Goal: Task Accomplishment & Management: Use online tool/utility

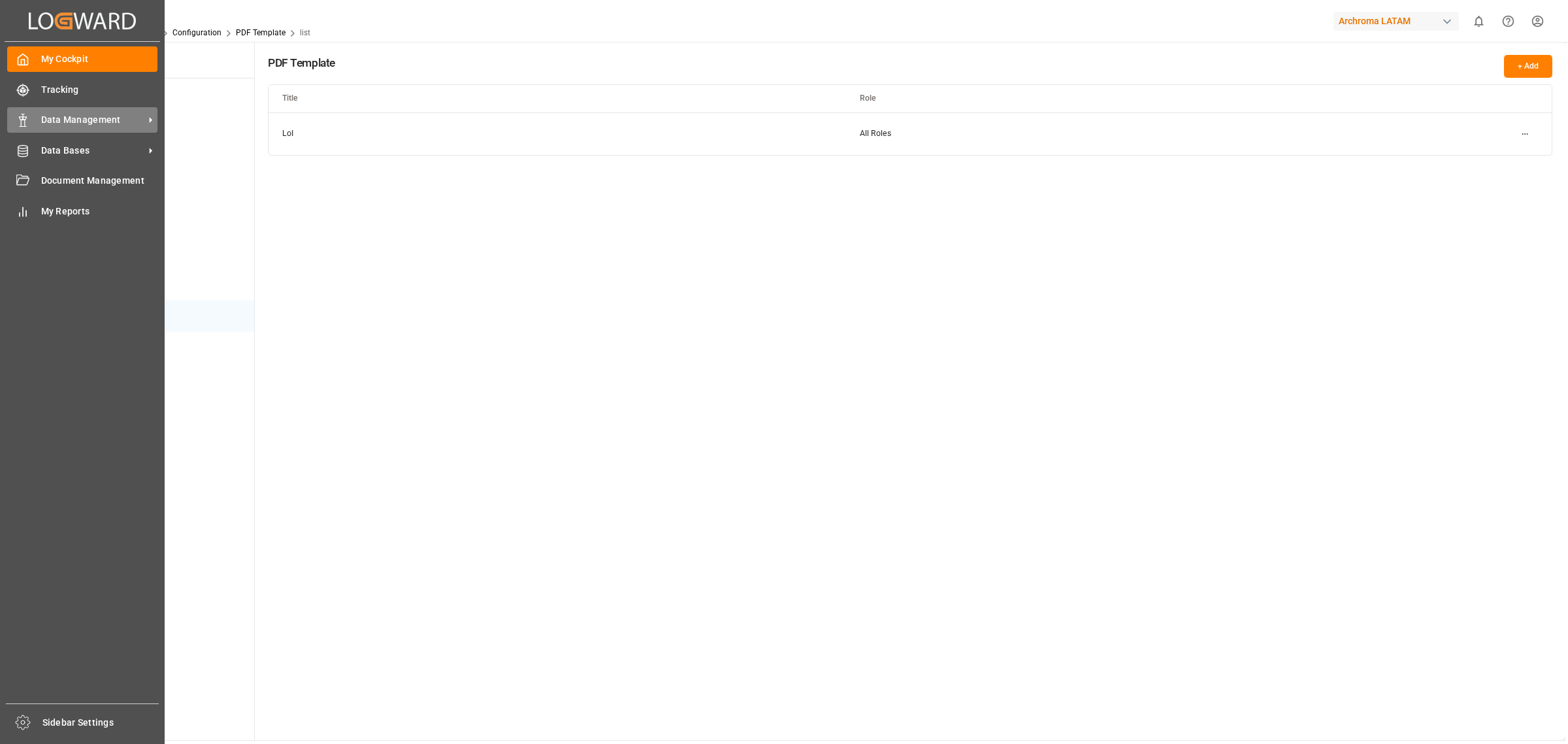
click at [65, 132] on div "Data Management Data Management" at bounding box center [82, 119] width 150 height 26
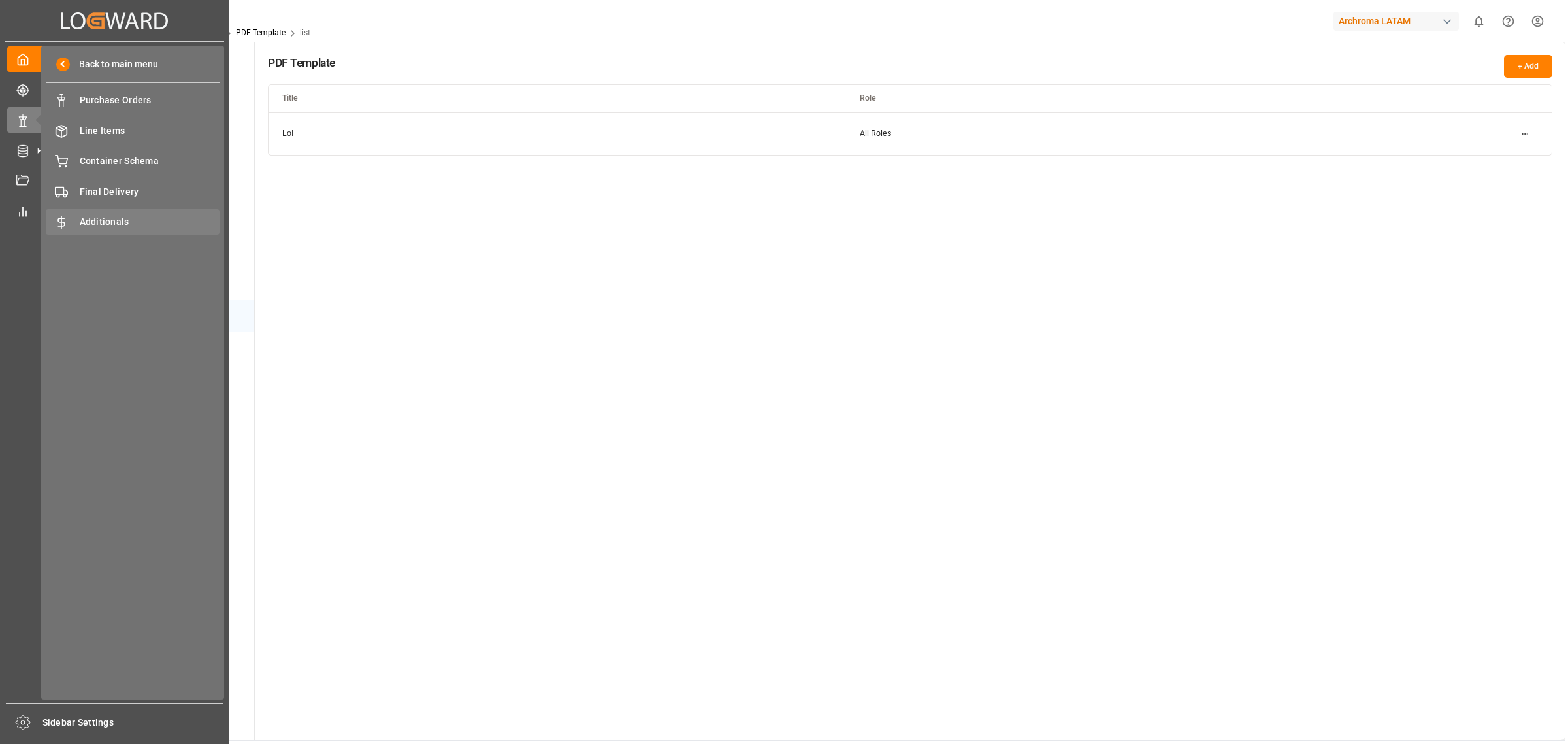
click at [124, 211] on div "Additionals Additionals" at bounding box center [133, 221] width 174 height 26
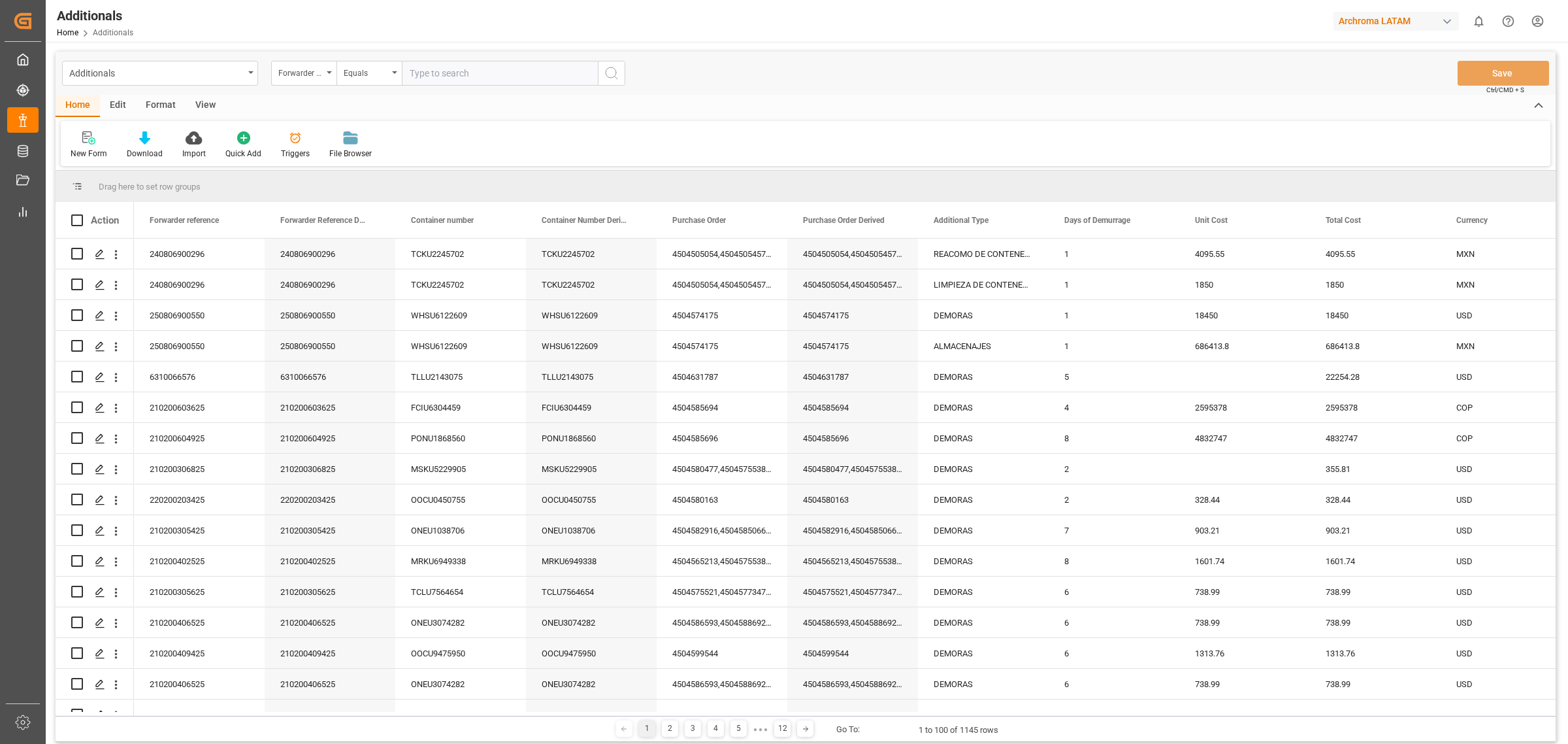
click at [123, 104] on div "Edit" at bounding box center [118, 105] width 36 height 22
click at [280, 139] on icon at bounding box center [289, 138] width 18 height 13
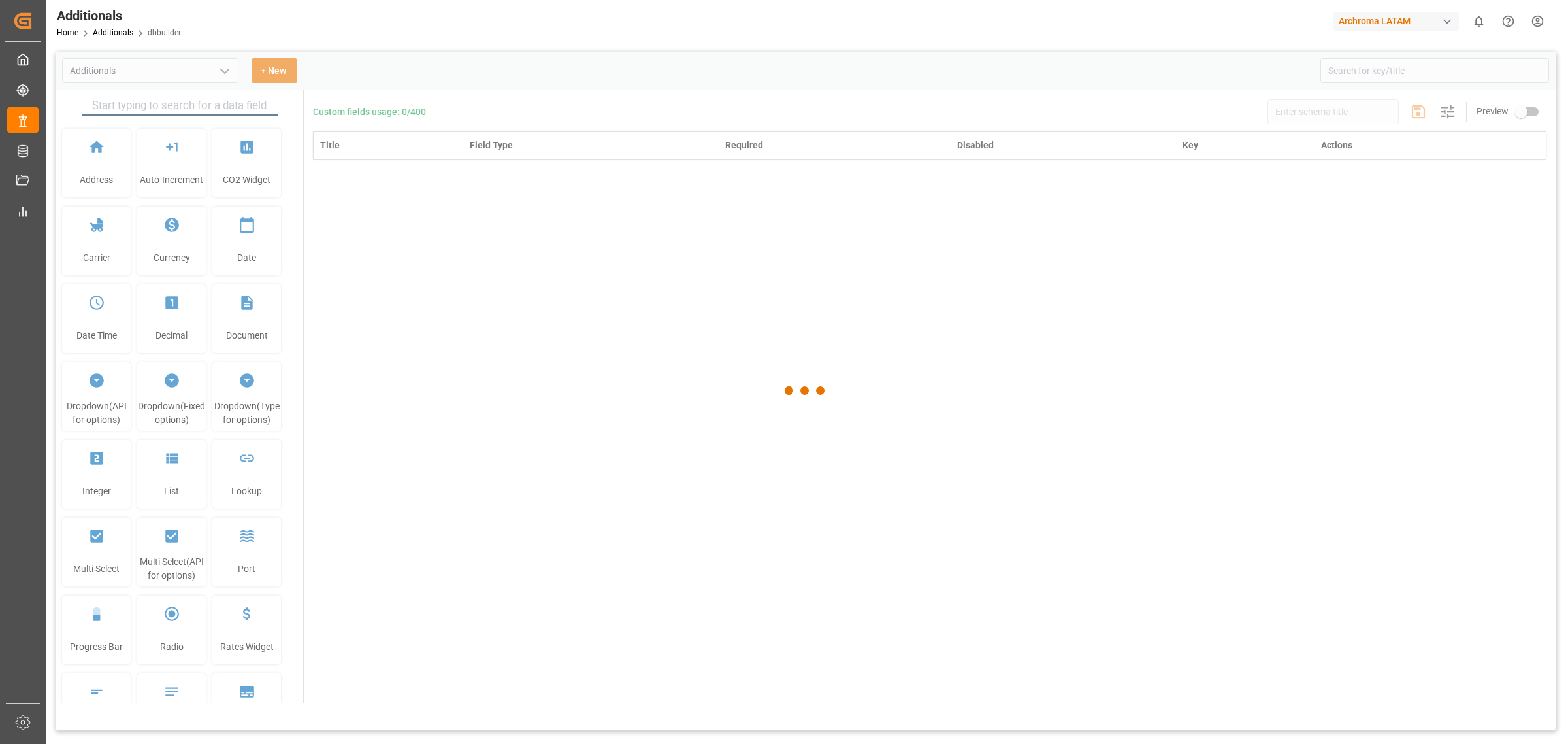
type input "Additionals"
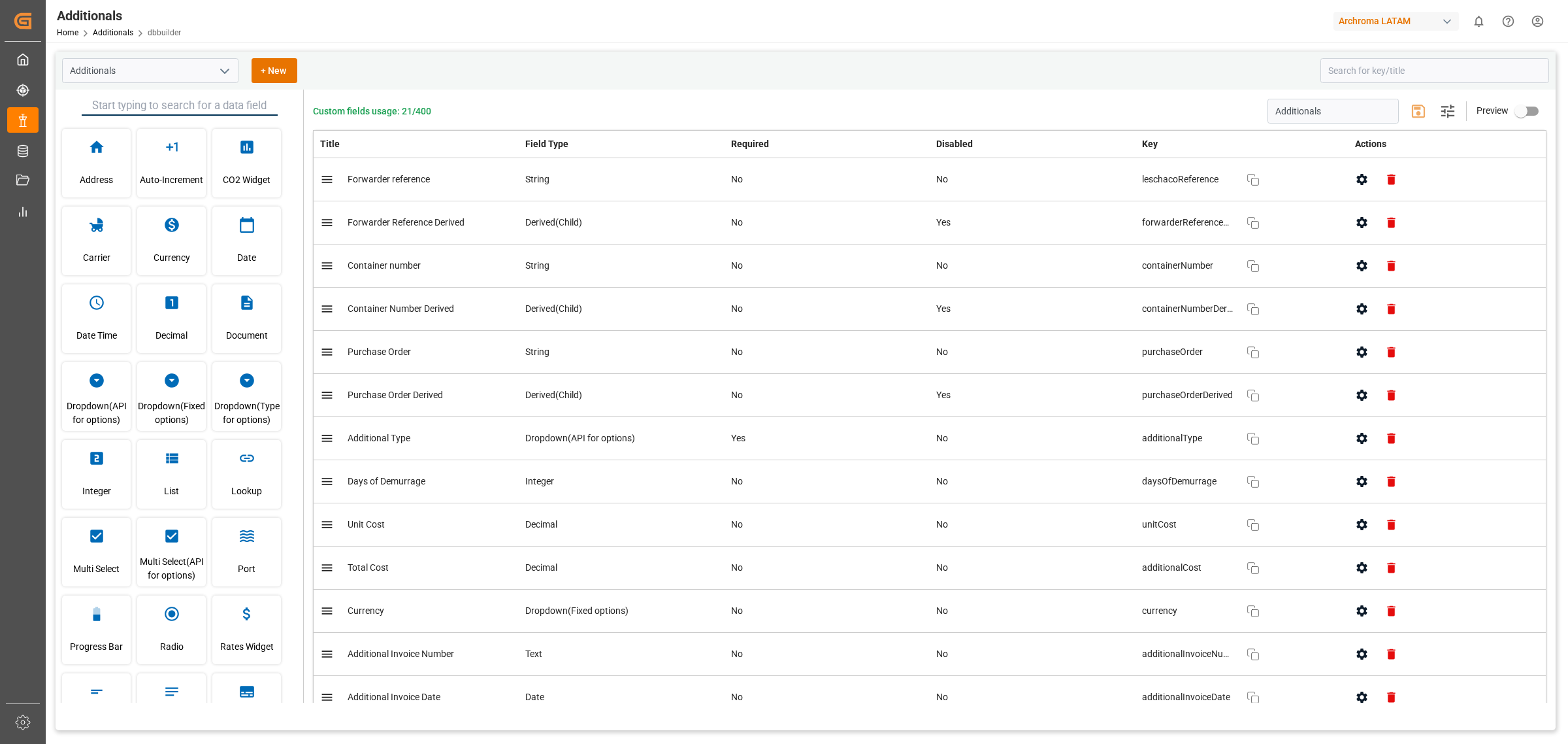
click at [1366, 437] on button "button" at bounding box center [1362, 437] width 29 height 29
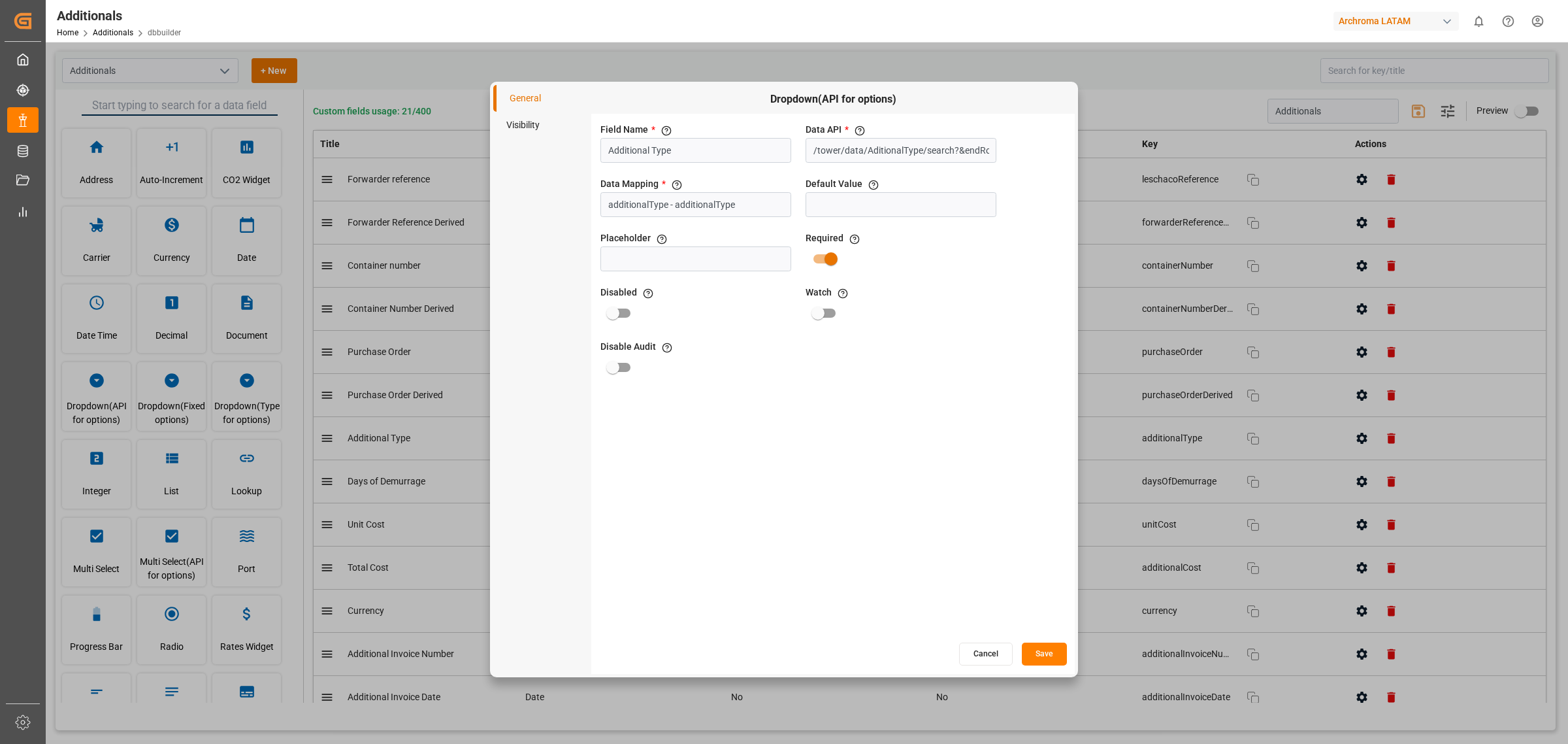
click at [976, 649] on button "Cancel" at bounding box center [986, 654] width 54 height 23
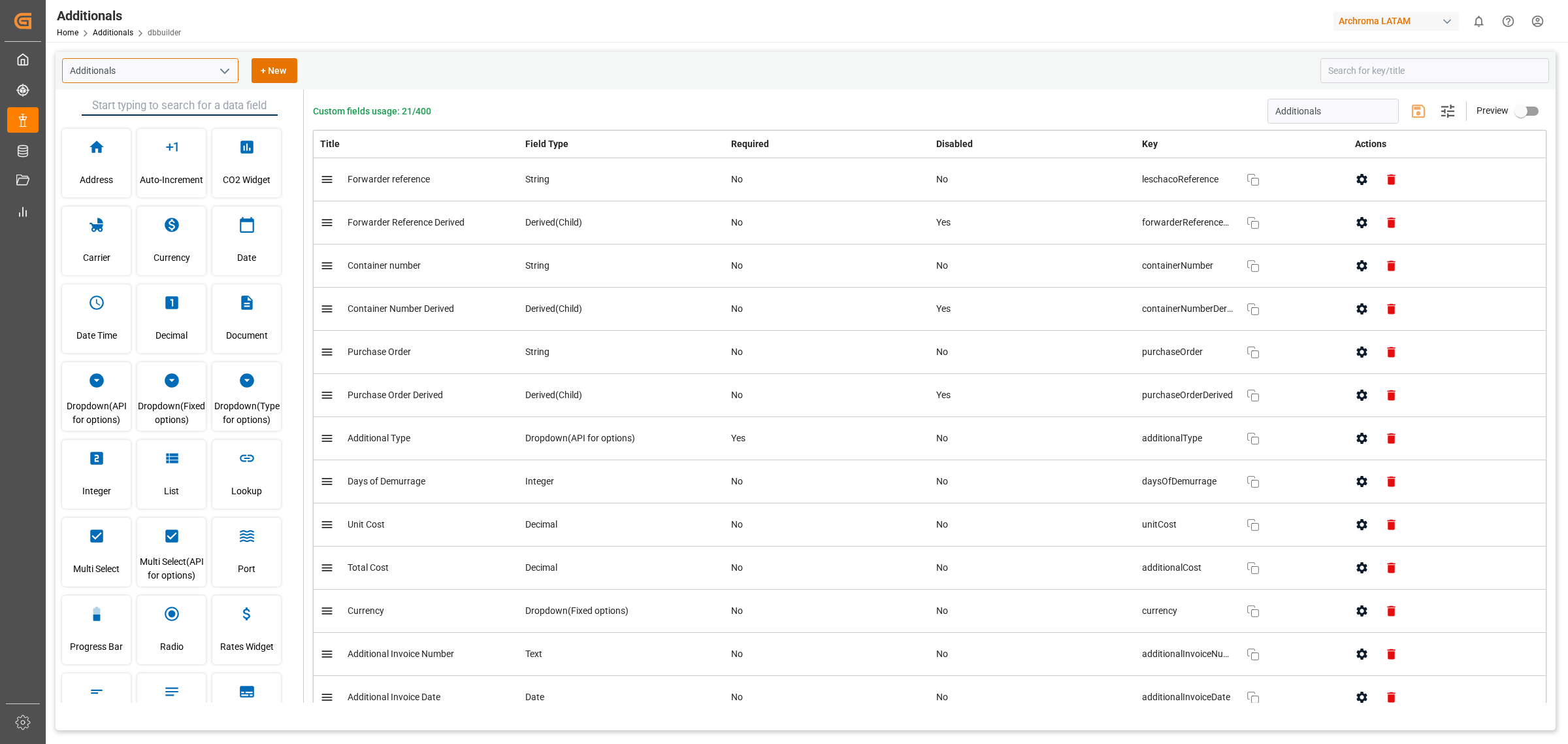
click at [212, 66] on input "Additionals" at bounding box center [150, 70] width 176 height 25
click at [221, 70] on polyline "open menu" at bounding box center [224, 71] width 7 height 4
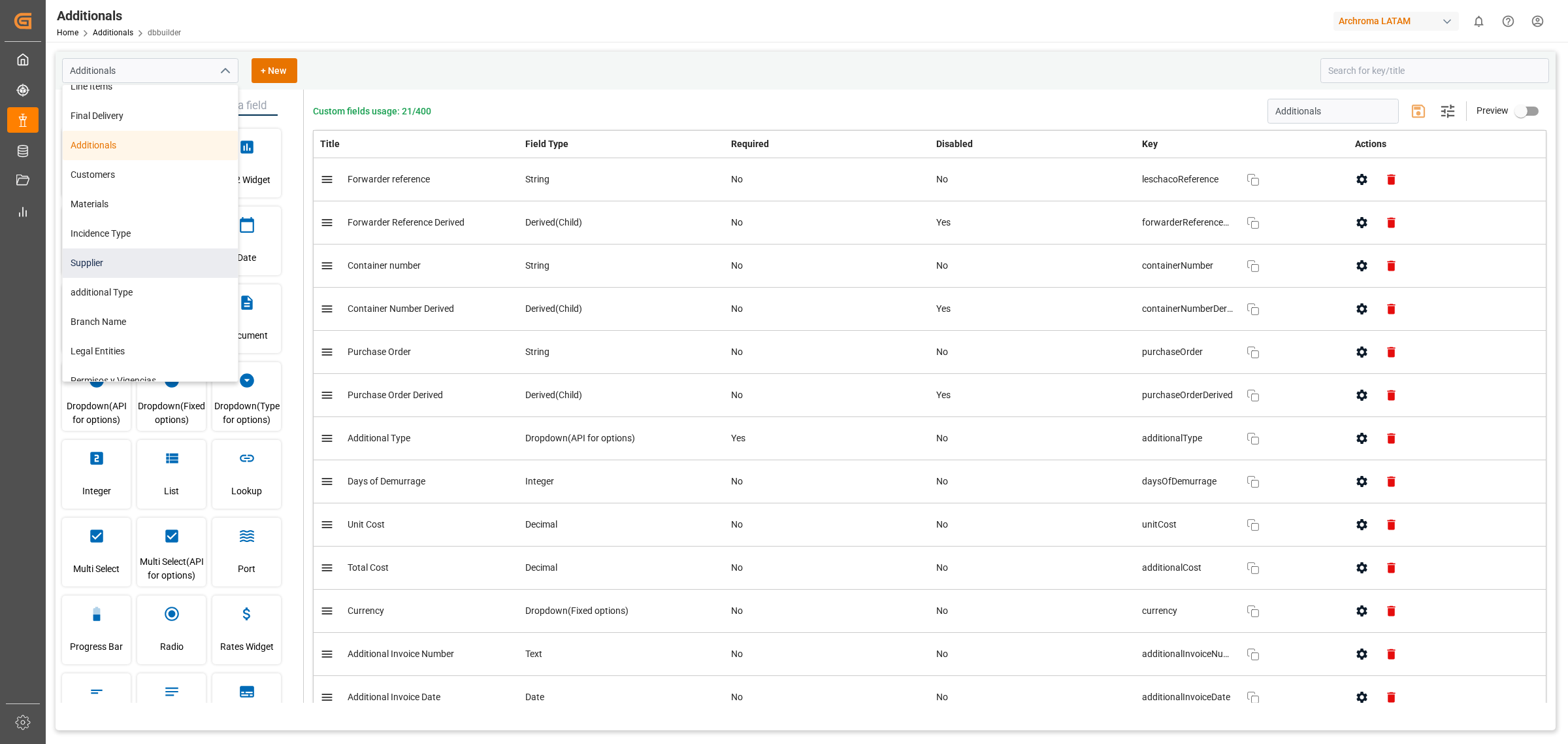
scroll to position [115, 0]
click at [157, 282] on div "additional Type" at bounding box center [150, 278] width 175 height 29
type input "additional Type"
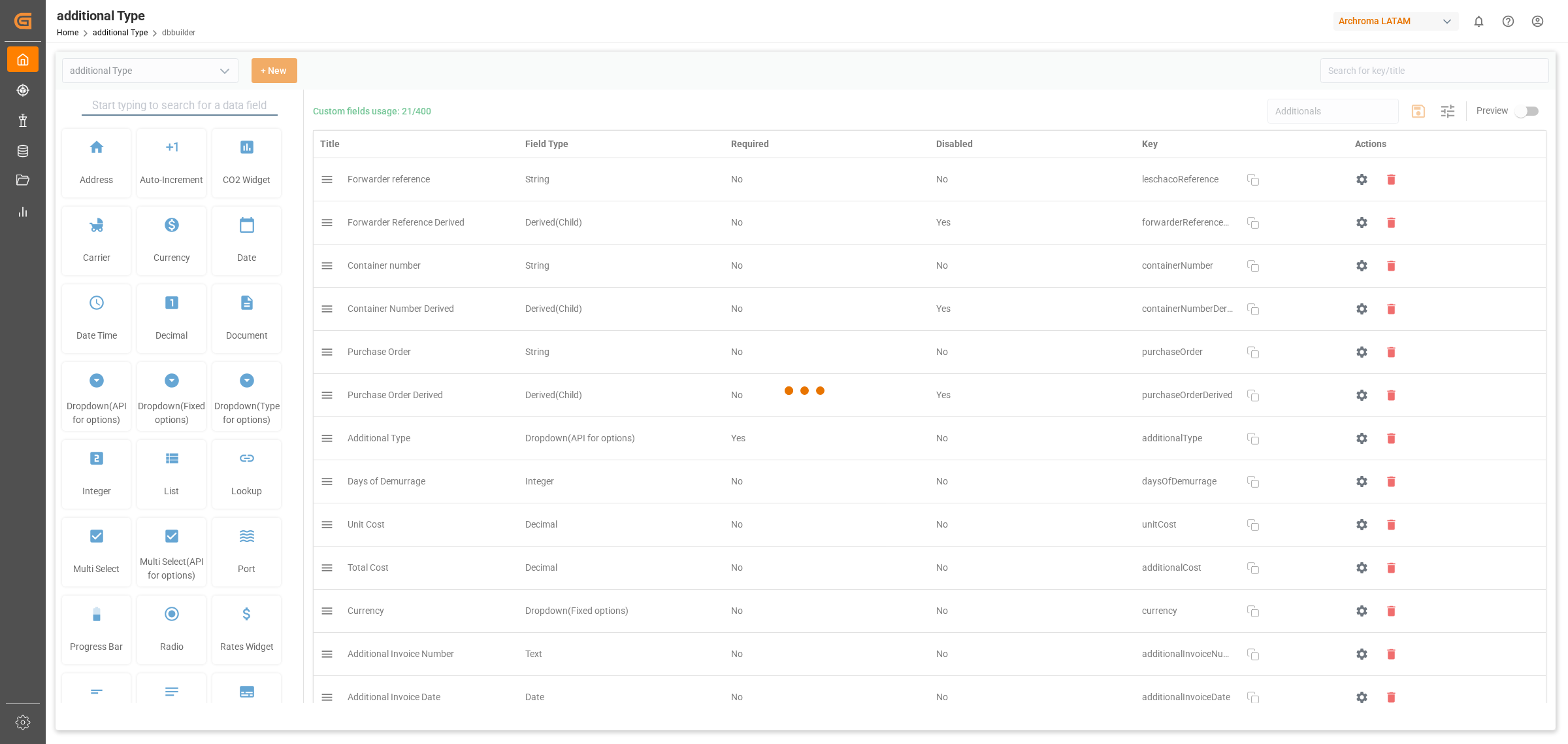
type input "additional Type"
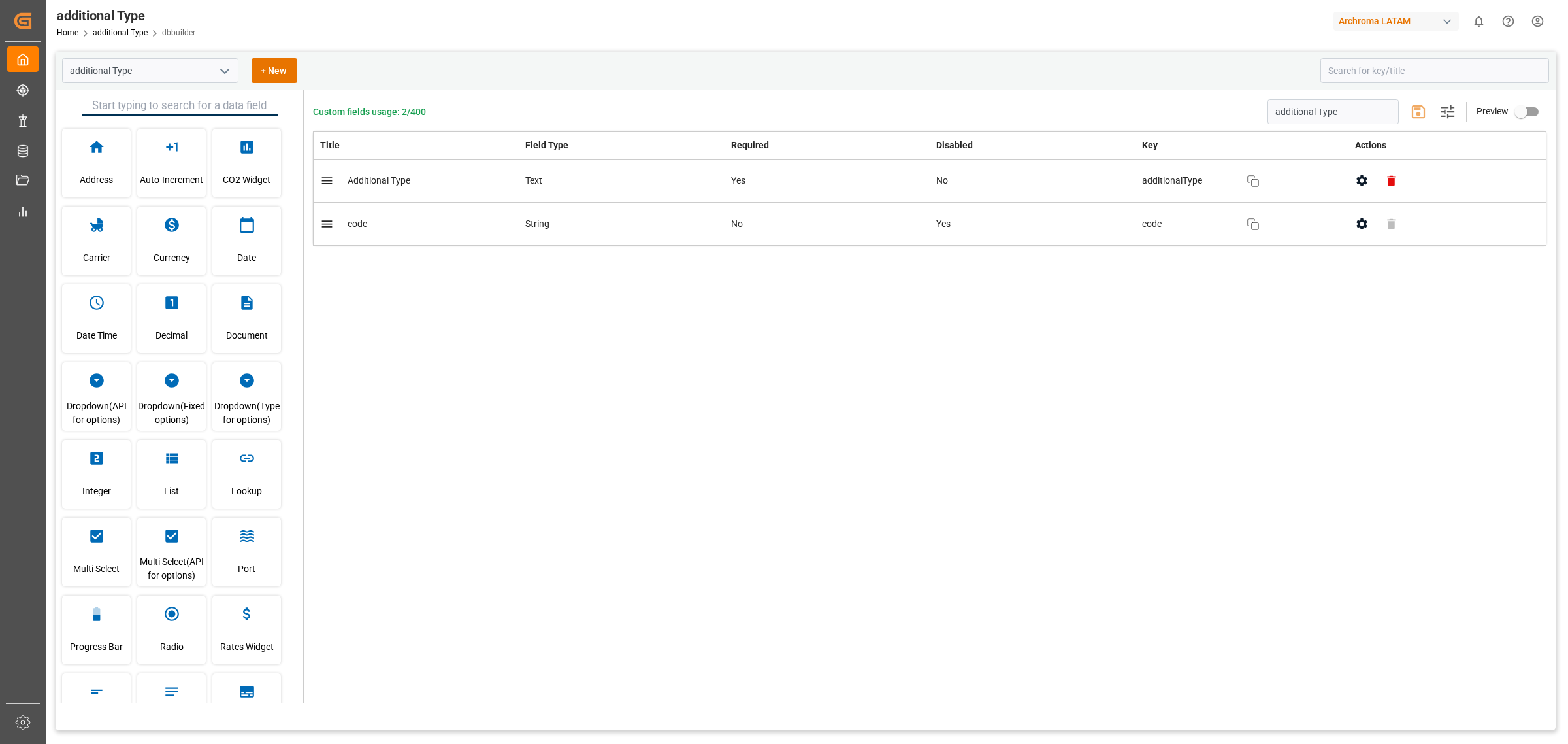
click at [716, 332] on div "Custom fields usage: 2/400 additional Type Settings Preview Title Field Type Re…" at bounding box center [929, 396] width 1252 height 613
click at [131, 31] on link "additional Type" at bounding box center [120, 32] width 55 height 9
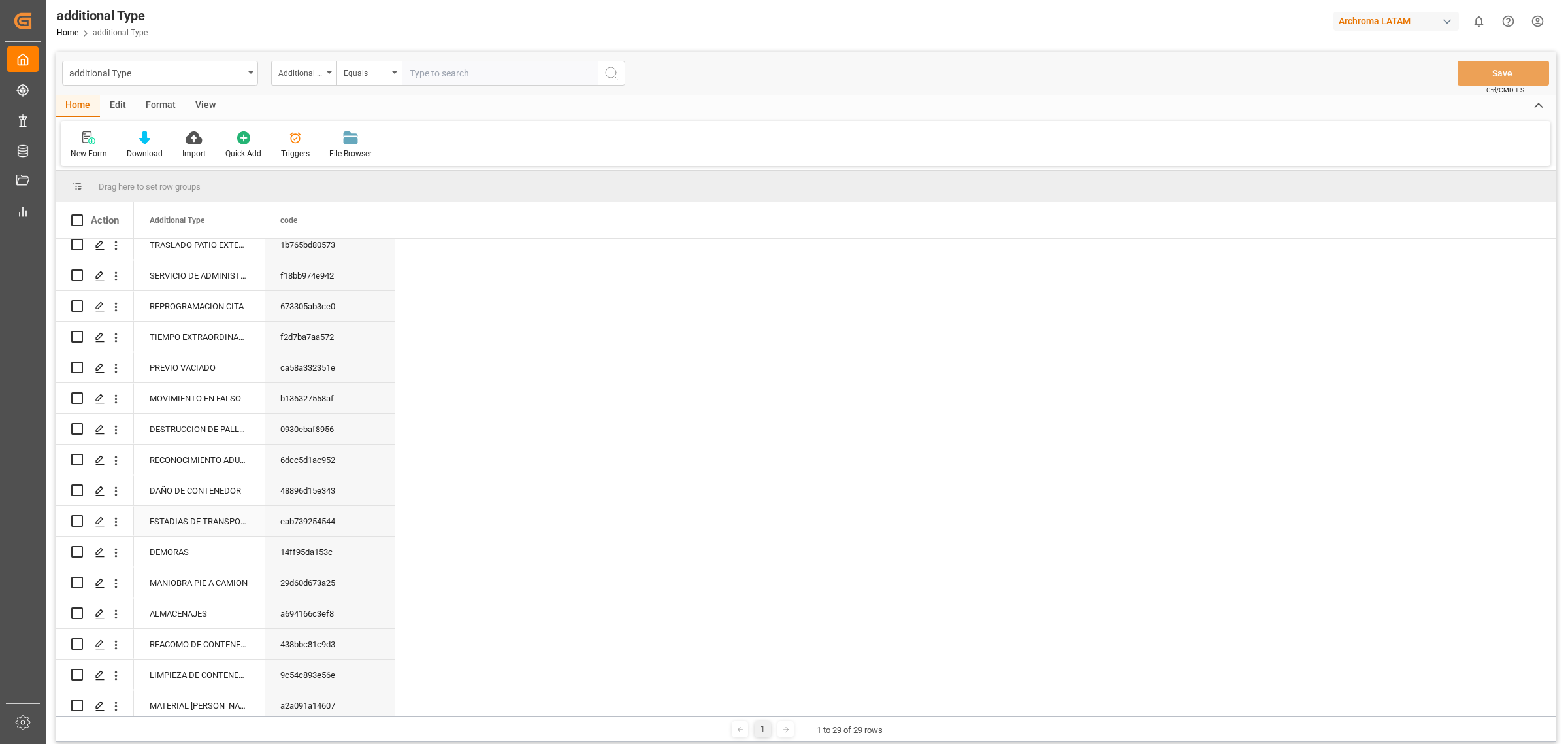
scroll to position [416, 0]
click at [224, 631] on div "REACOMO DE CONTENEDOR" at bounding box center [200, 639] width 131 height 30
click at [198, 632] on div "REACOMO DE CONTENEDOR" at bounding box center [200, 639] width 131 height 30
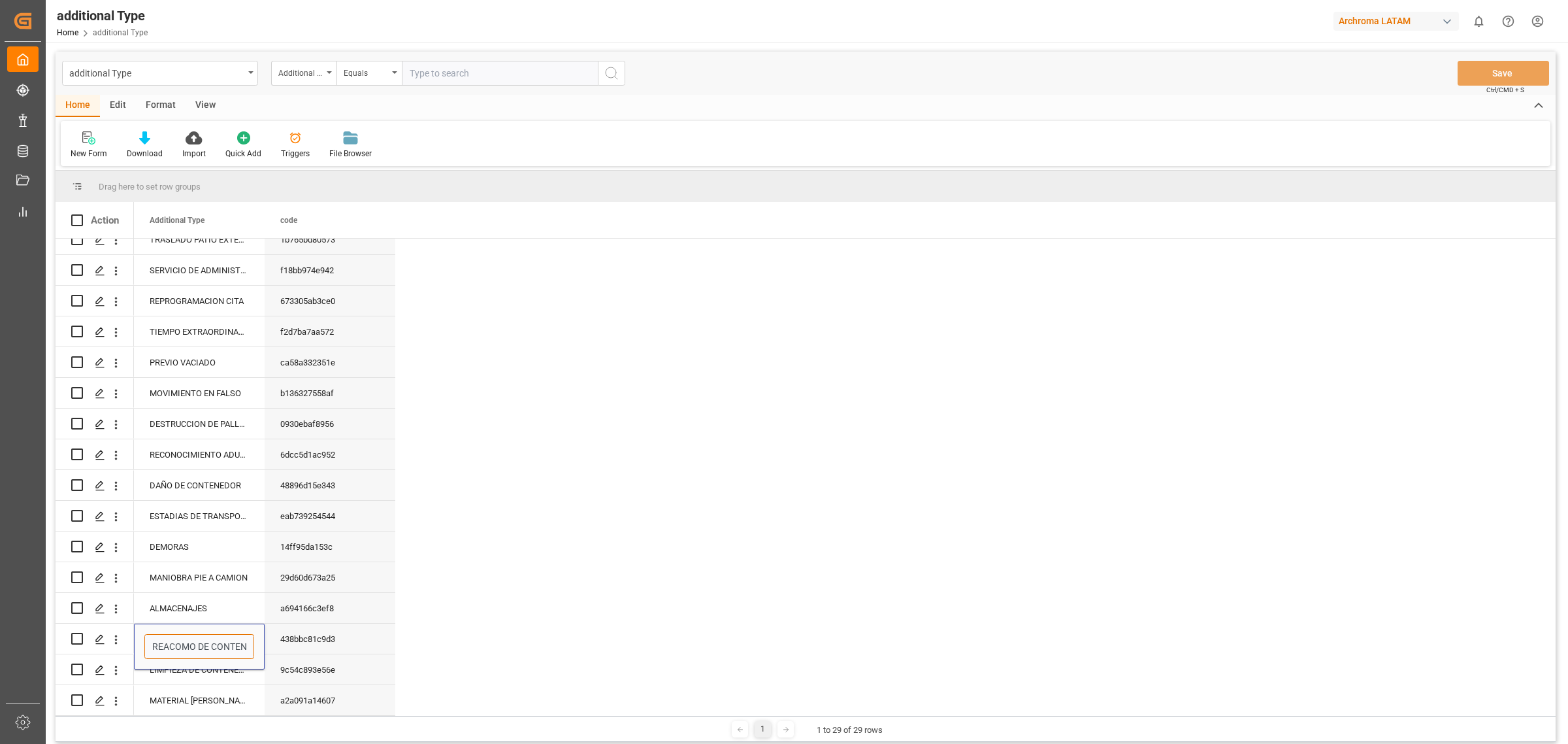
click at [193, 634] on input "REACOMO DE CONTENEDOR" at bounding box center [199, 646] width 110 height 25
type input "REACOMODO DE CONTENEDOR"
click at [1514, 70] on button "Save" at bounding box center [1503, 73] width 91 height 25
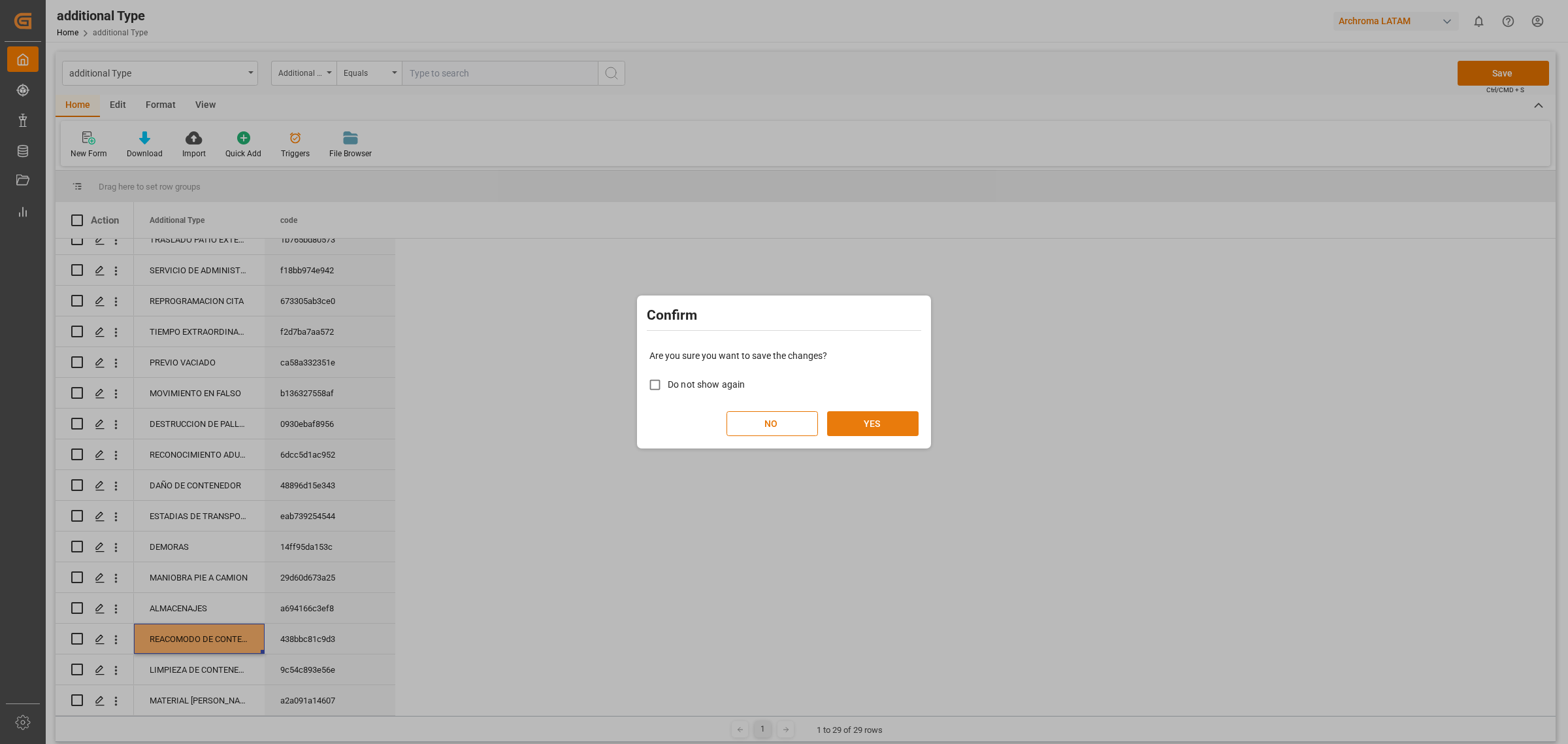
click at [865, 423] on button "YES" at bounding box center [873, 423] width 91 height 25
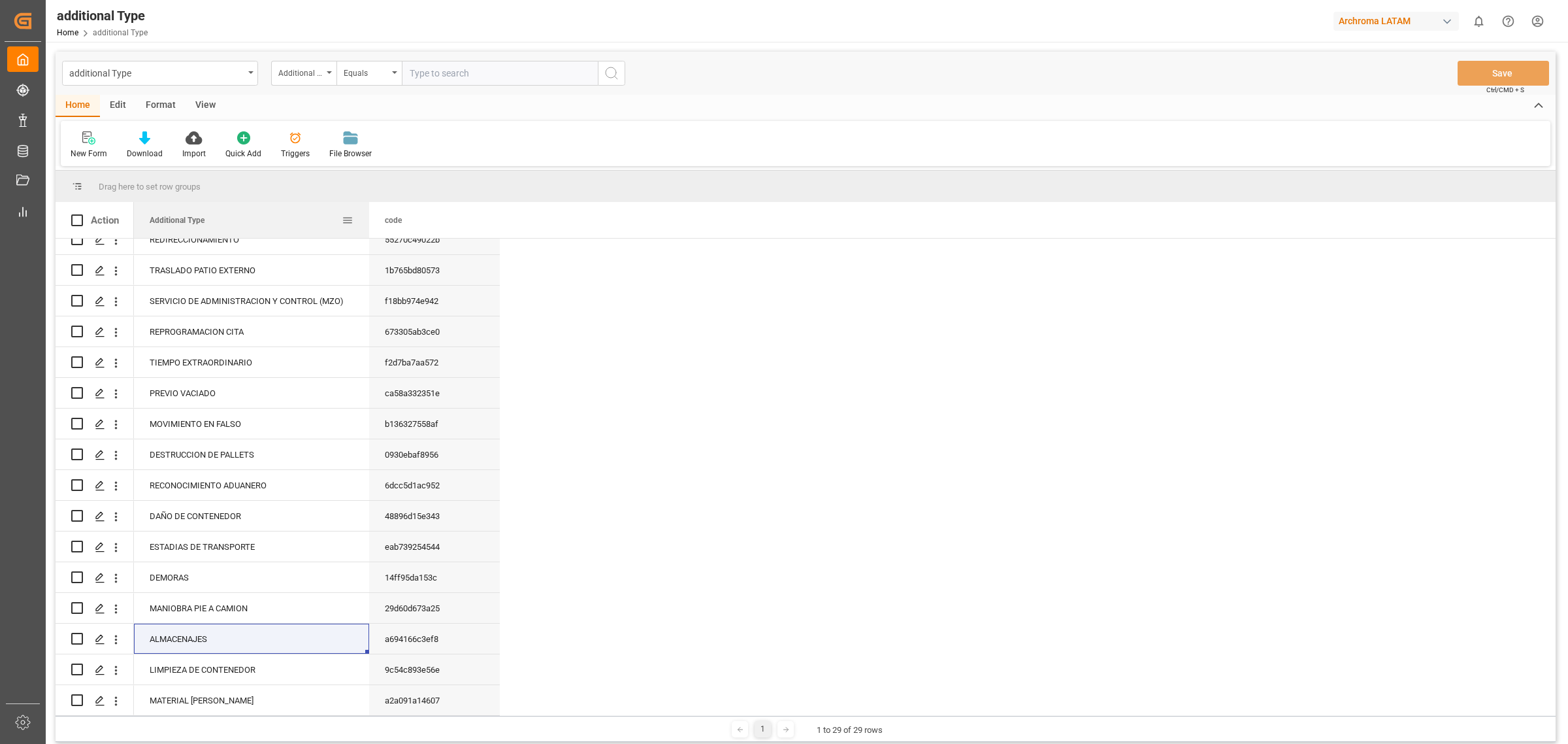
drag, startPoint x: 262, startPoint y: 228, endPoint x: 366, endPoint y: 234, distance: 104.2
click at [367, 234] on div at bounding box center [369, 220] width 5 height 36
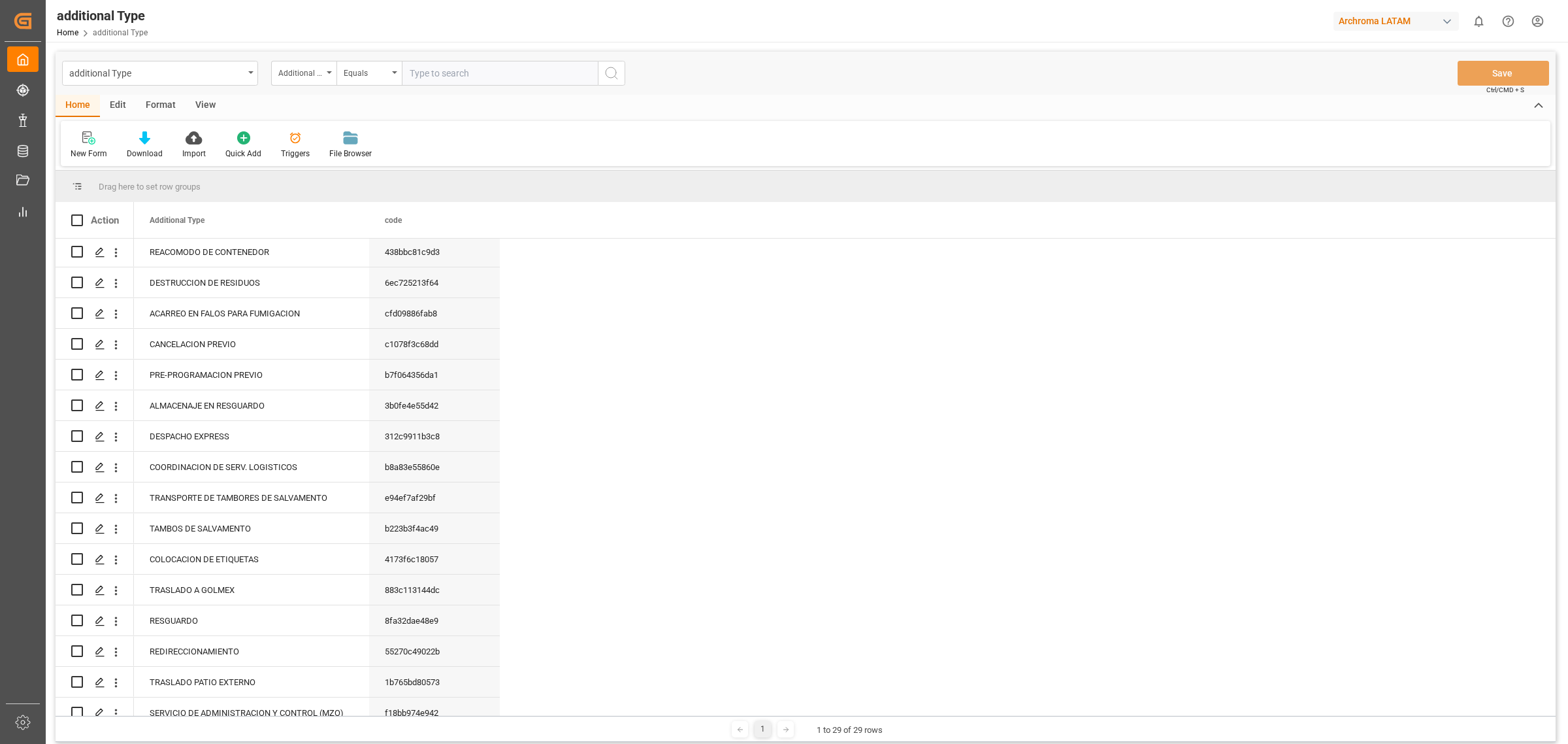
scroll to position [0, 0]
click at [95, 249] on icon "Press SPACE to select this row." at bounding box center [99, 254] width 11 height 11
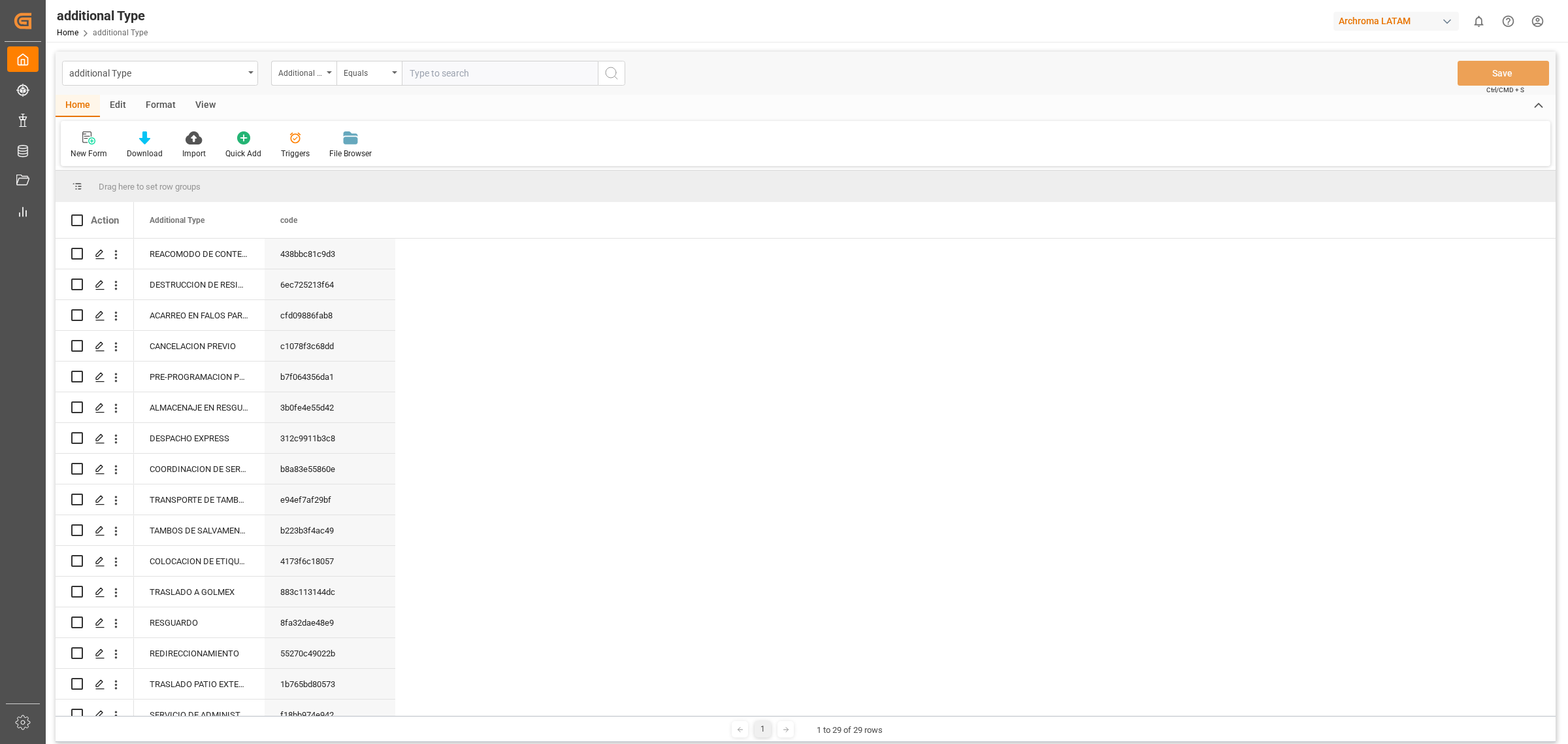
click at [495, 94] on div "Home Edit Format View" at bounding box center [805, 105] width 1500 height 22
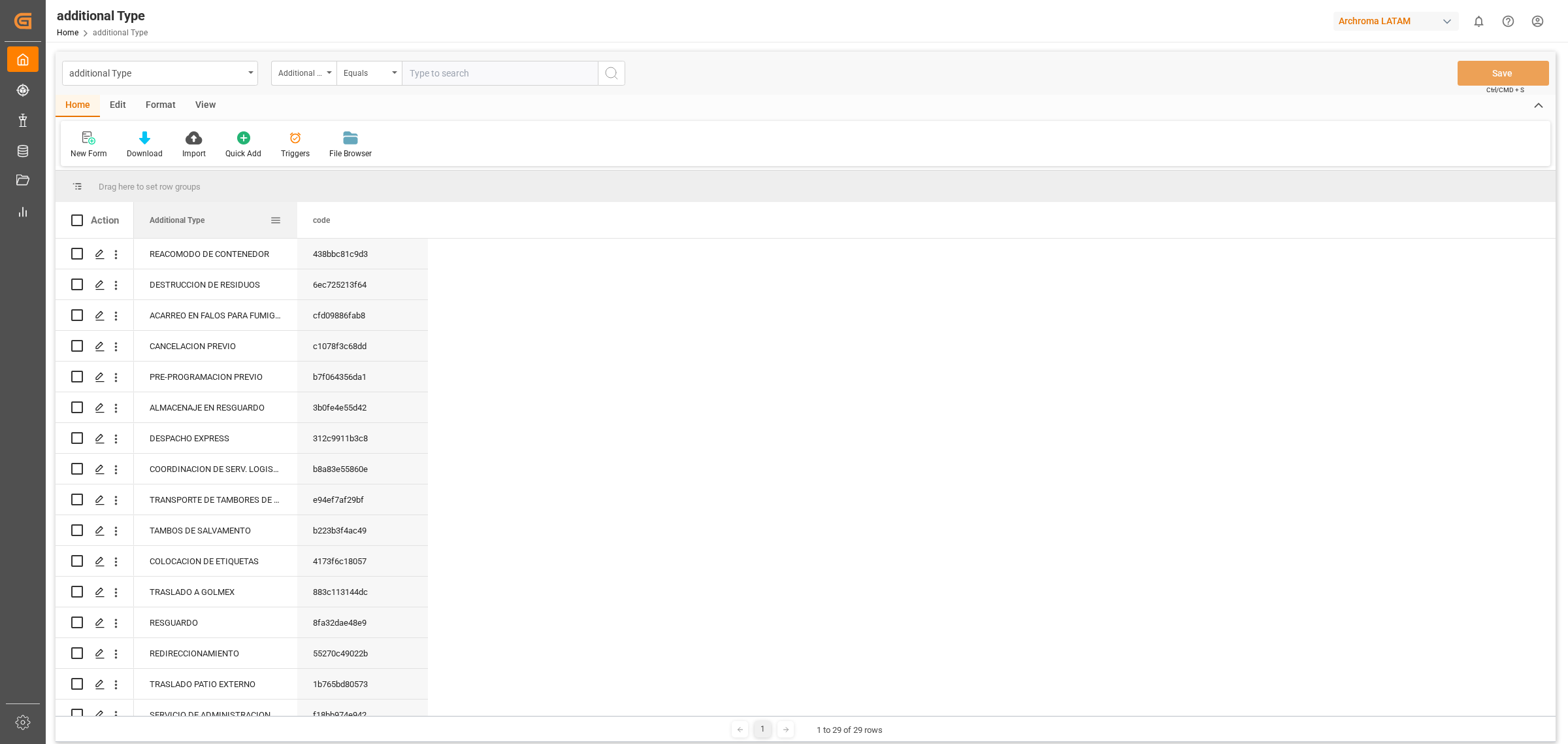
drag, startPoint x: 263, startPoint y: 233, endPoint x: 296, endPoint y: 230, distance: 33.1
click at [296, 230] on div at bounding box center [297, 220] width 5 height 36
click at [465, 116] on div "Home Edit Format View" at bounding box center [805, 105] width 1500 height 22
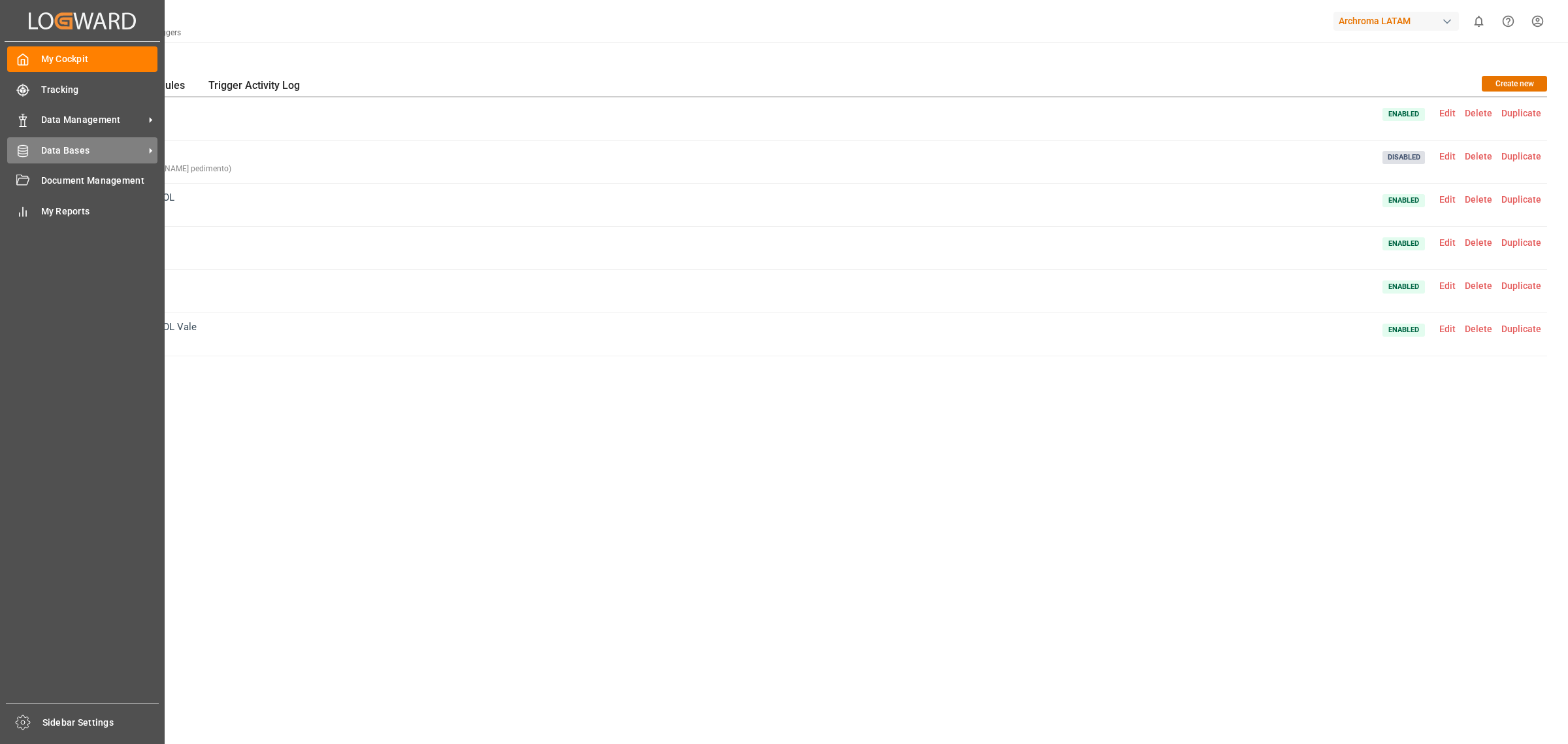
click at [91, 156] on span "Data Bases" at bounding box center [93, 151] width 104 height 14
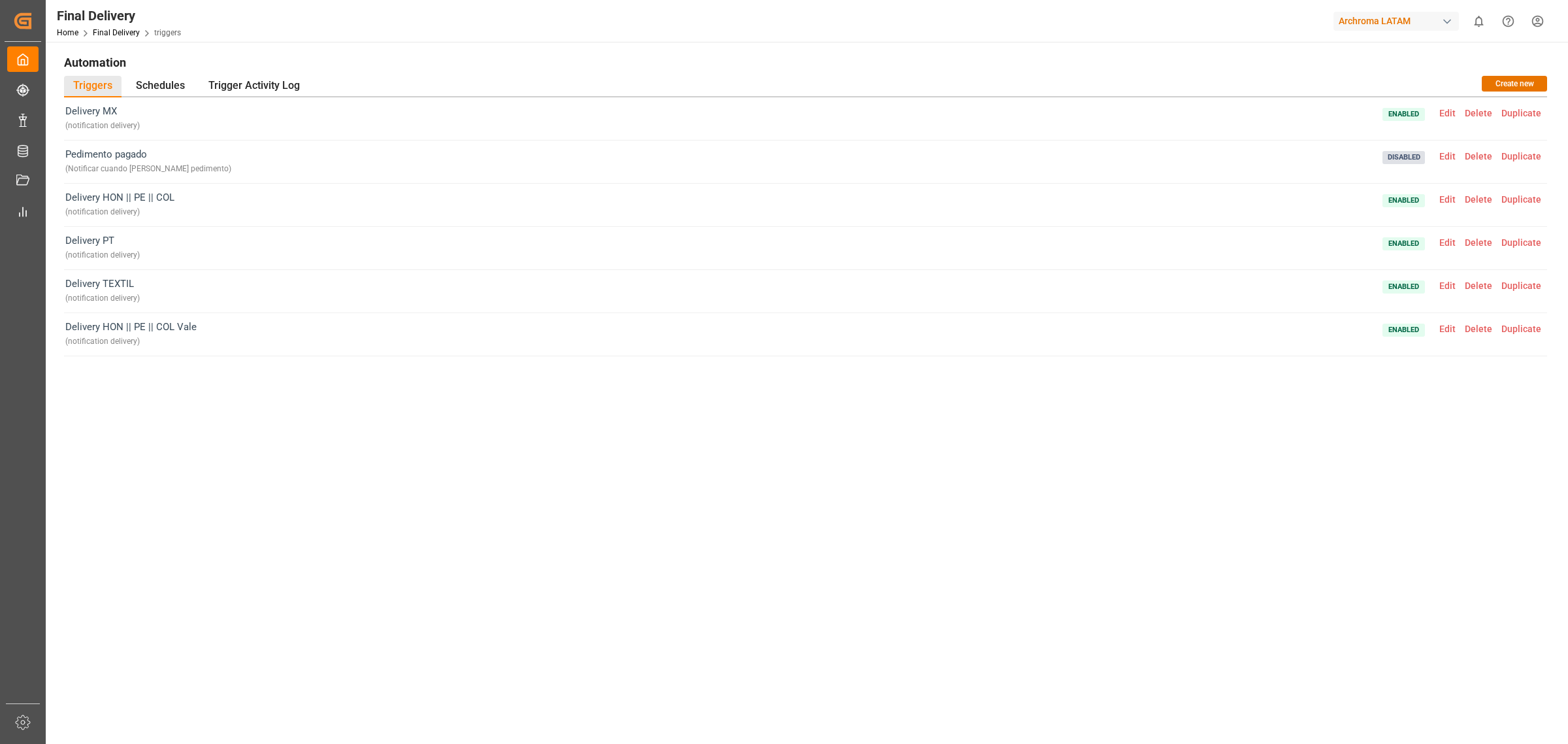
click at [496, 537] on div "Delivery MX ( notification delivery ) Enabled Edit Delete Duplicate Pedimento p…" at bounding box center [805, 354] width 1484 height 512
click at [495, 529] on div "Delivery MX ( notification delivery ) Enabled Edit Delete Duplicate Pedimento p…" at bounding box center [805, 354] width 1484 height 512
click at [232, 490] on div "Delivery MX ( notification delivery ) Enabled Edit Delete Duplicate Pedimento p…" at bounding box center [805, 354] width 1484 height 512
click at [257, 498] on div "Delivery MX ( notification delivery ) Enabled Edit Delete Duplicate Pedimento p…" at bounding box center [805, 354] width 1484 height 512
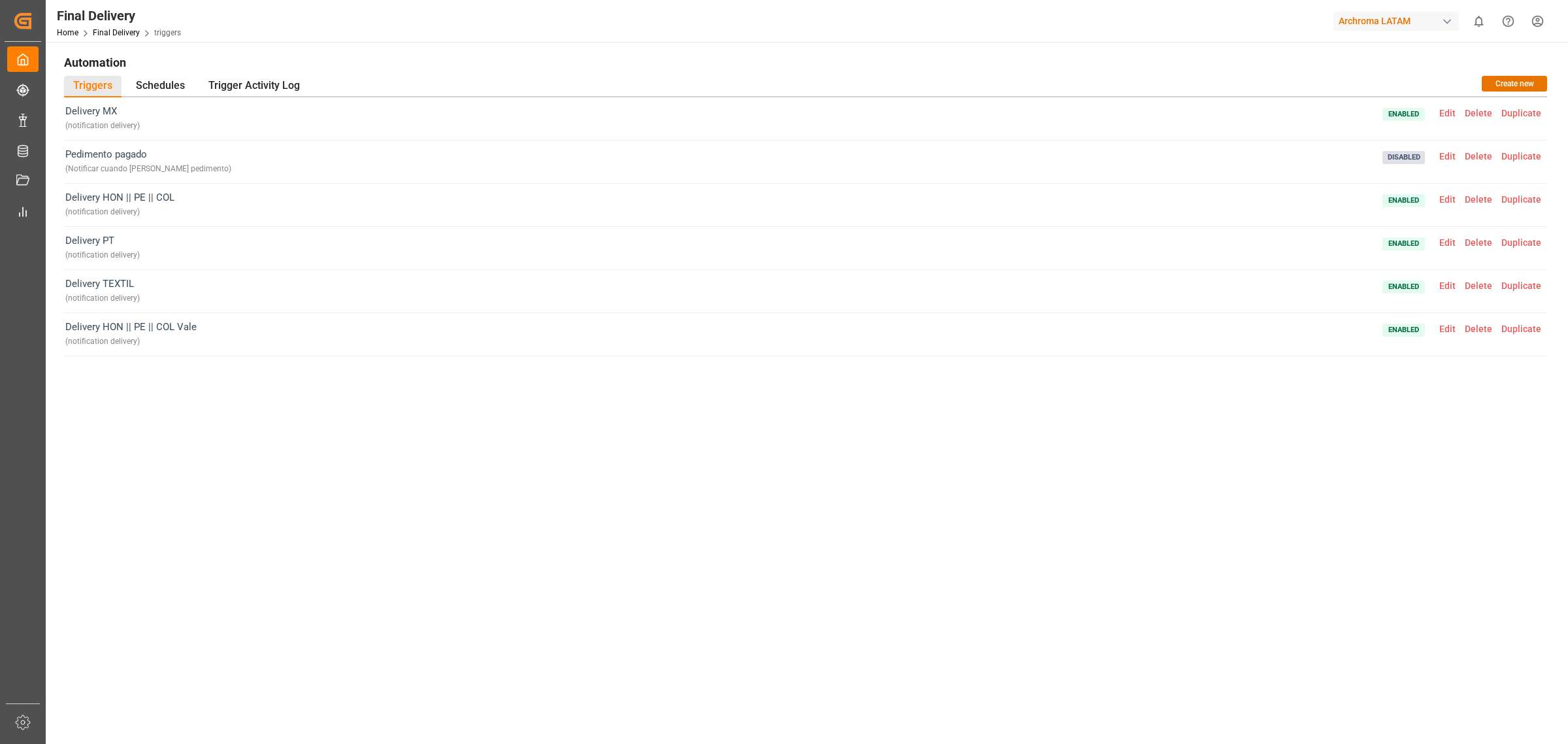
click at [257, 496] on div "Delivery MX ( notification delivery ) Enabled Edit Delete Duplicate Pedimento p…" at bounding box center [805, 354] width 1484 height 512
